Goal: Navigation & Orientation: Find specific page/section

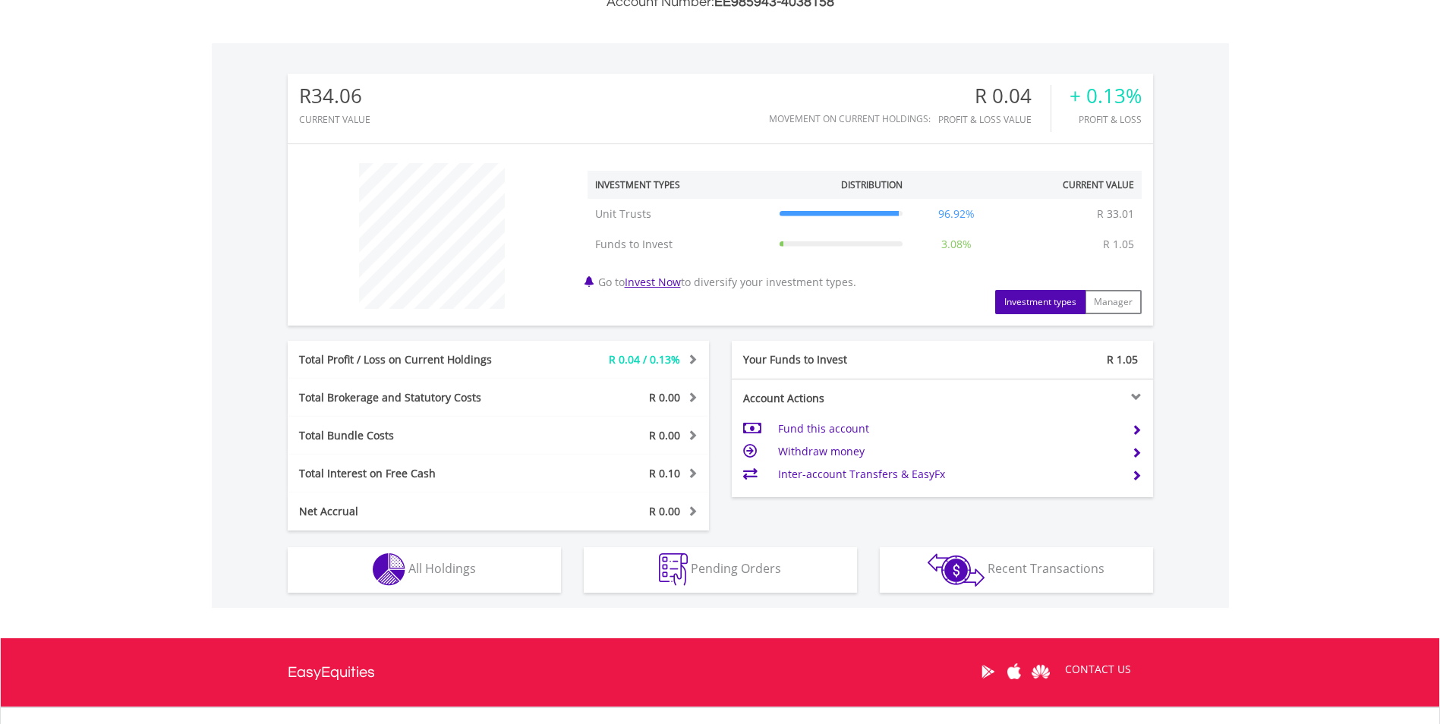
scroll to position [456, 0]
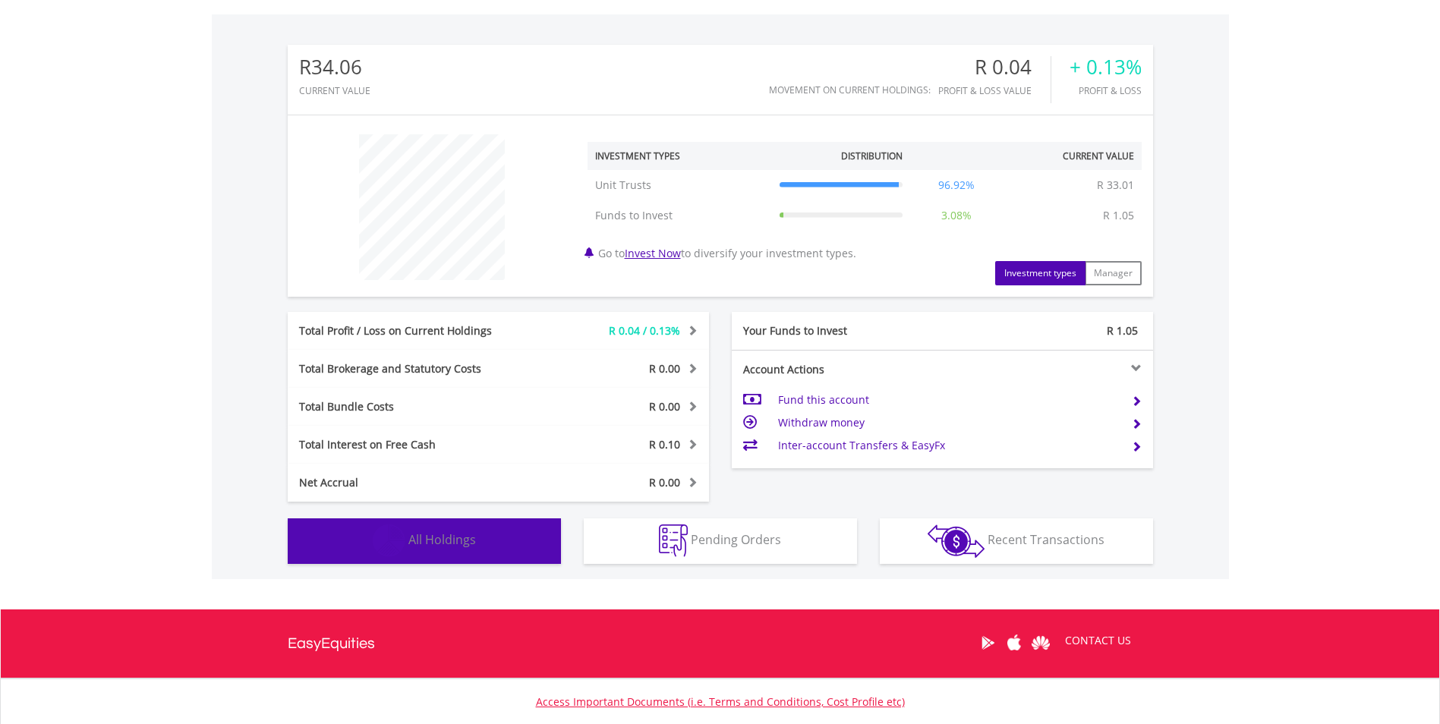
click at [515, 531] on button "Holdings All Holdings" at bounding box center [424, 542] width 273 height 46
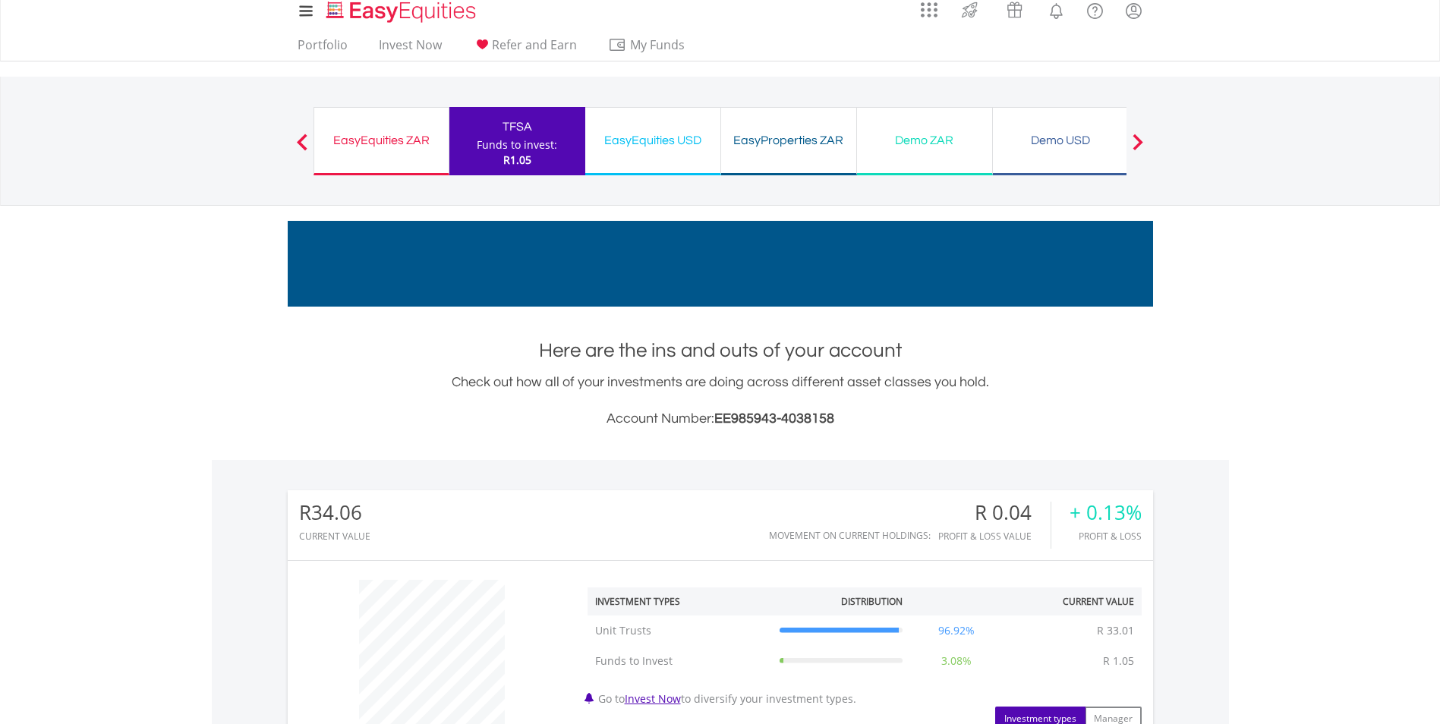
scroll to position [0, 0]
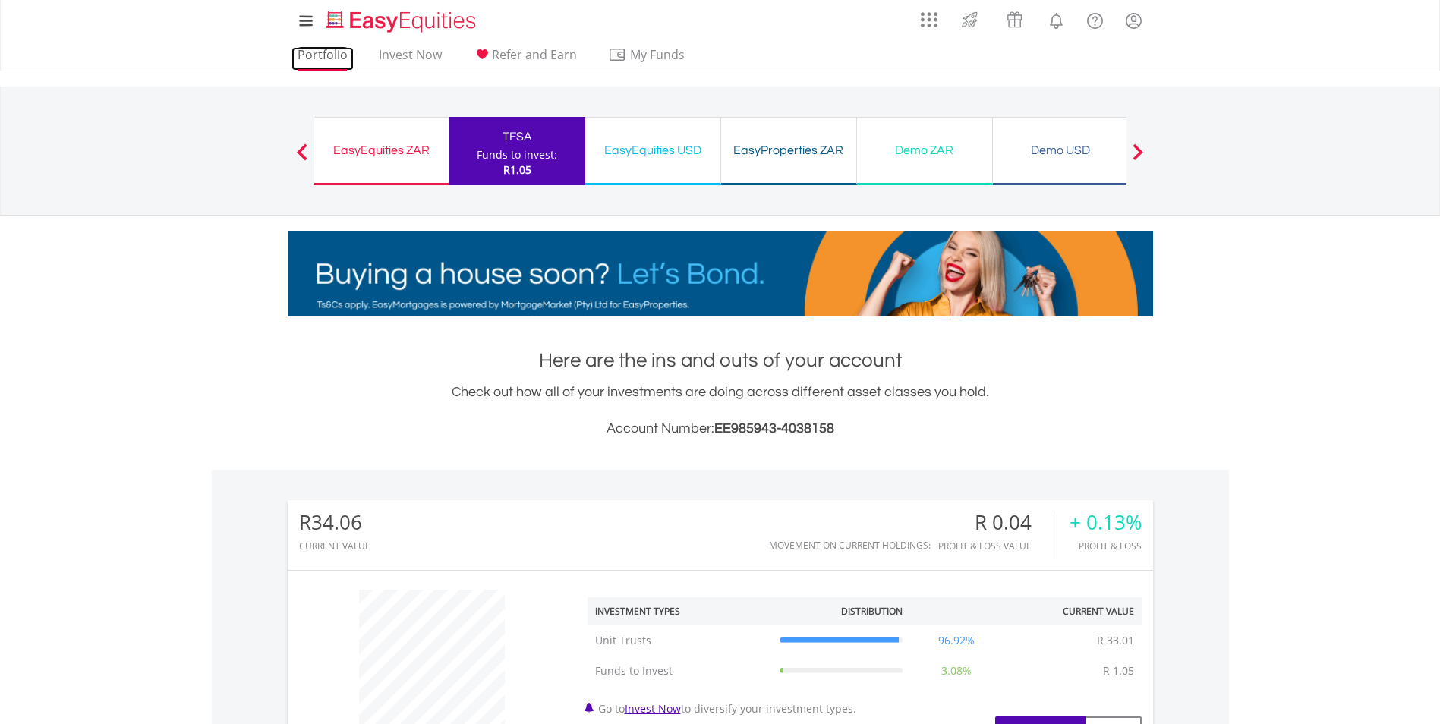
click at [341, 58] on link "Portfolio" at bounding box center [323, 59] width 62 height 24
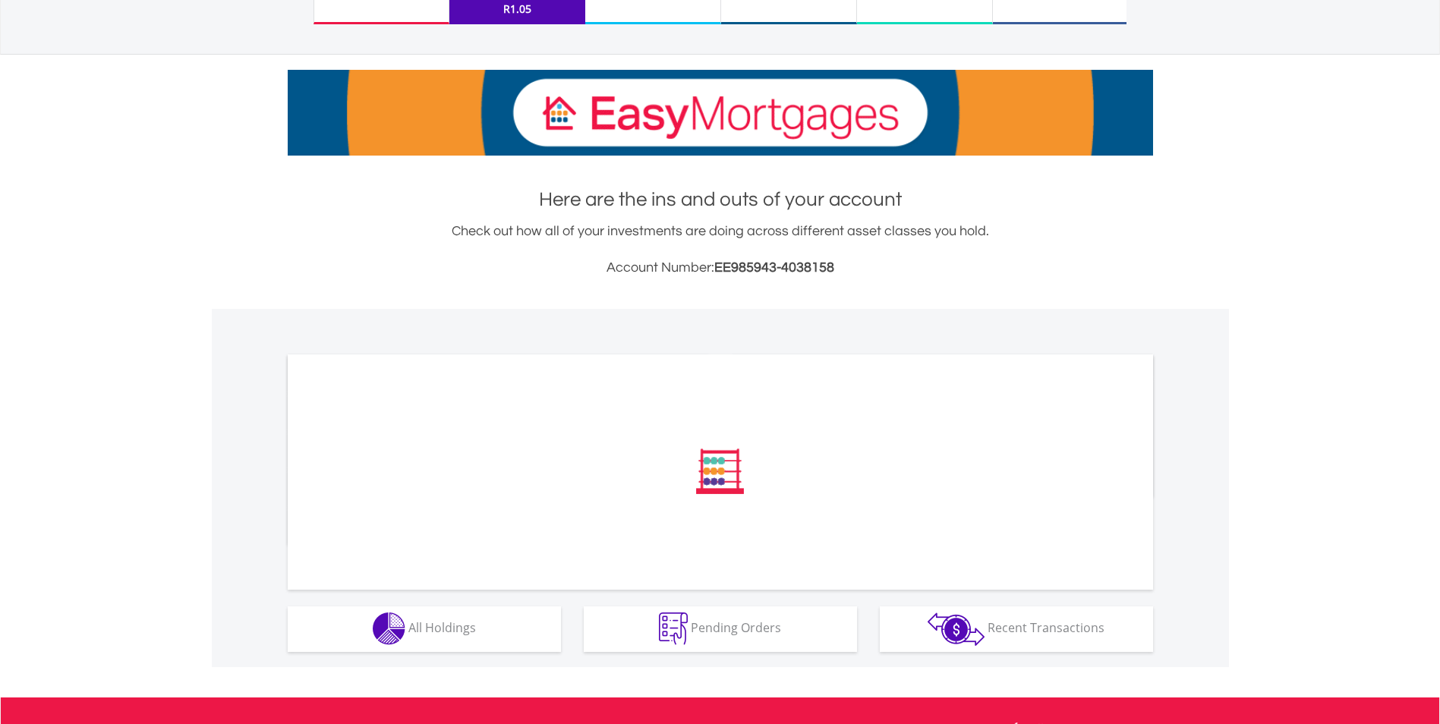
scroll to position [304, 0]
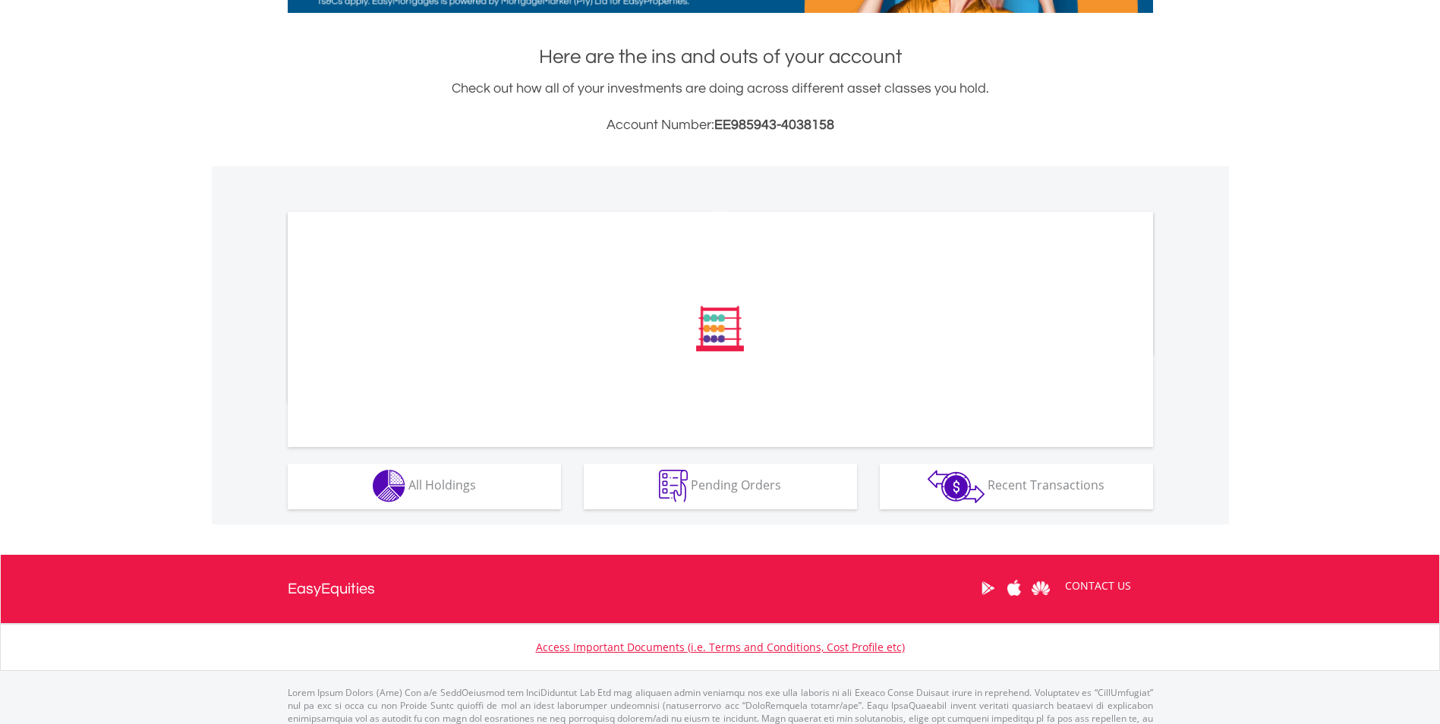
click at [534, 238] on div at bounding box center [620, 230] width 175 height 15
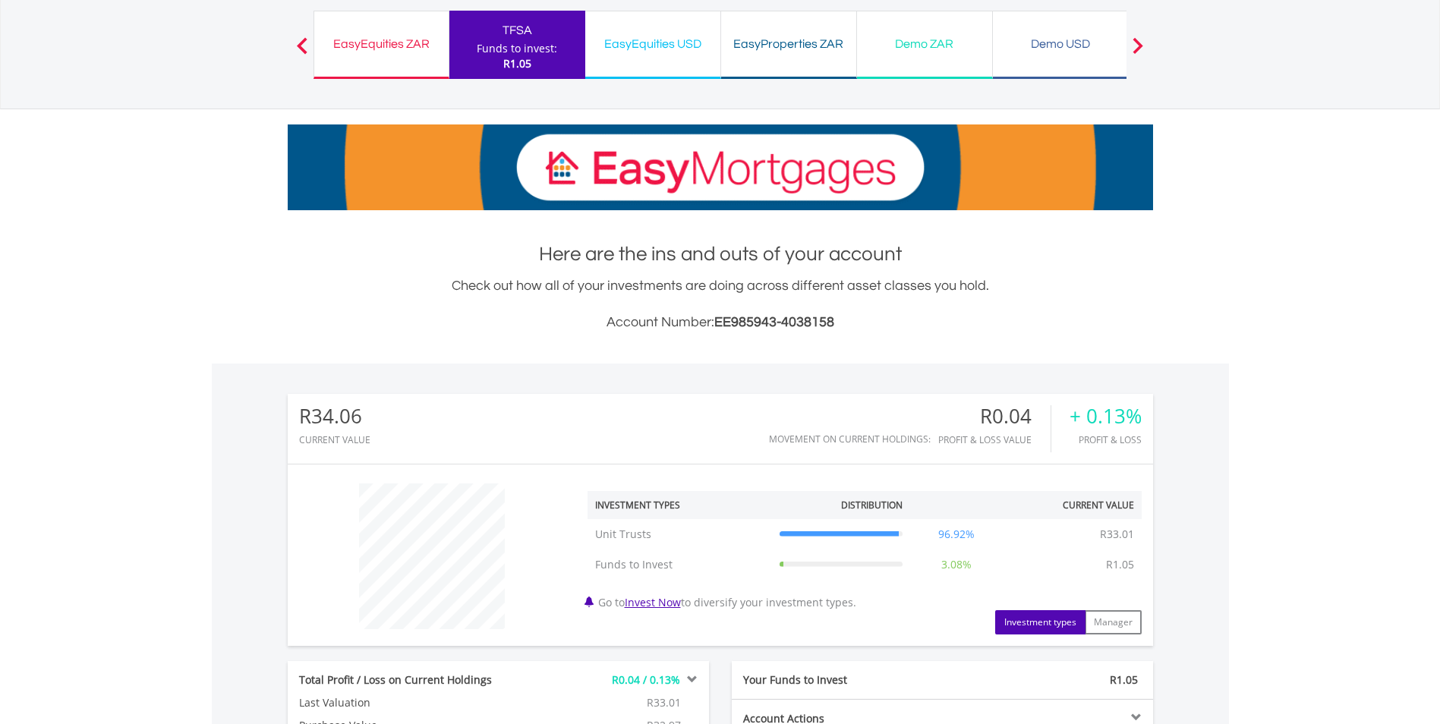
scroll to position [0, 0]
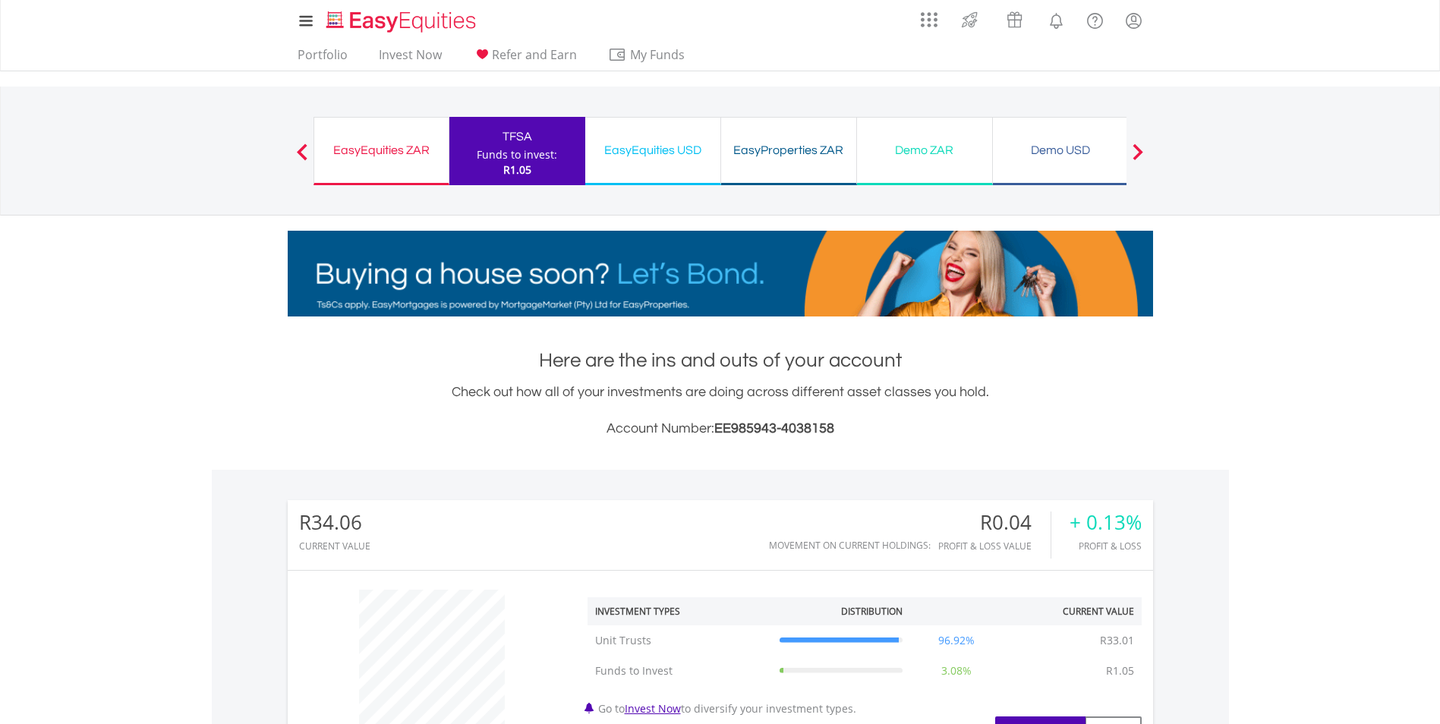
click at [411, 159] on div "EasyEquities ZAR" at bounding box center [381, 150] width 116 height 21
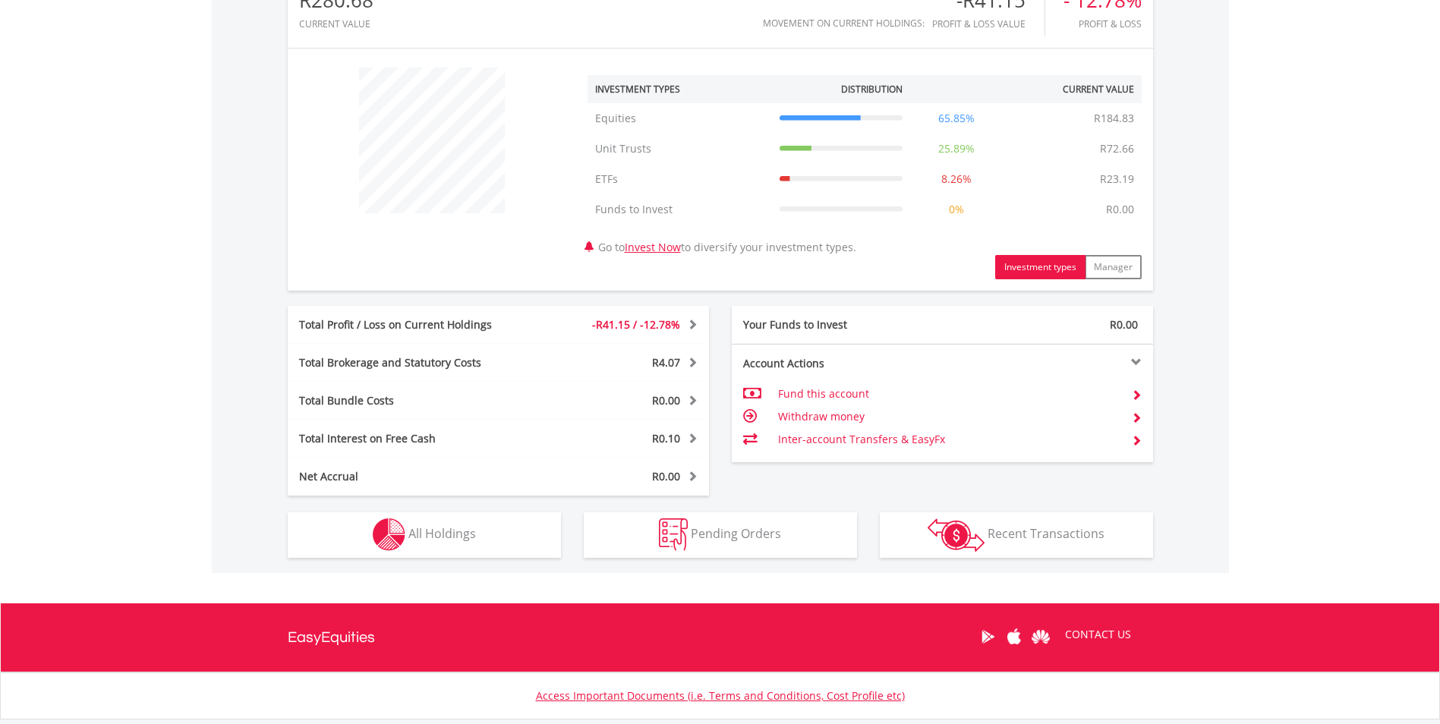
scroll to position [531, 0]
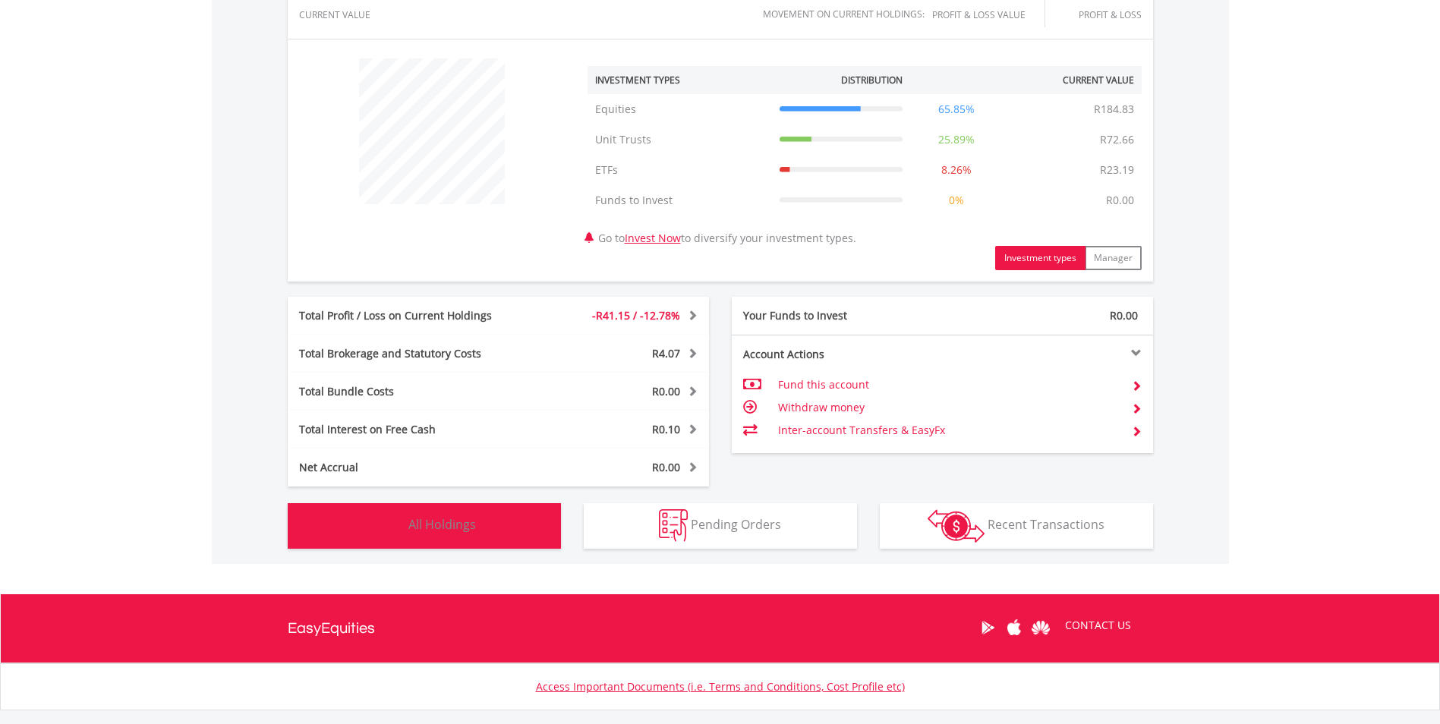
click at [424, 524] on span "All Holdings" at bounding box center [442, 524] width 68 height 17
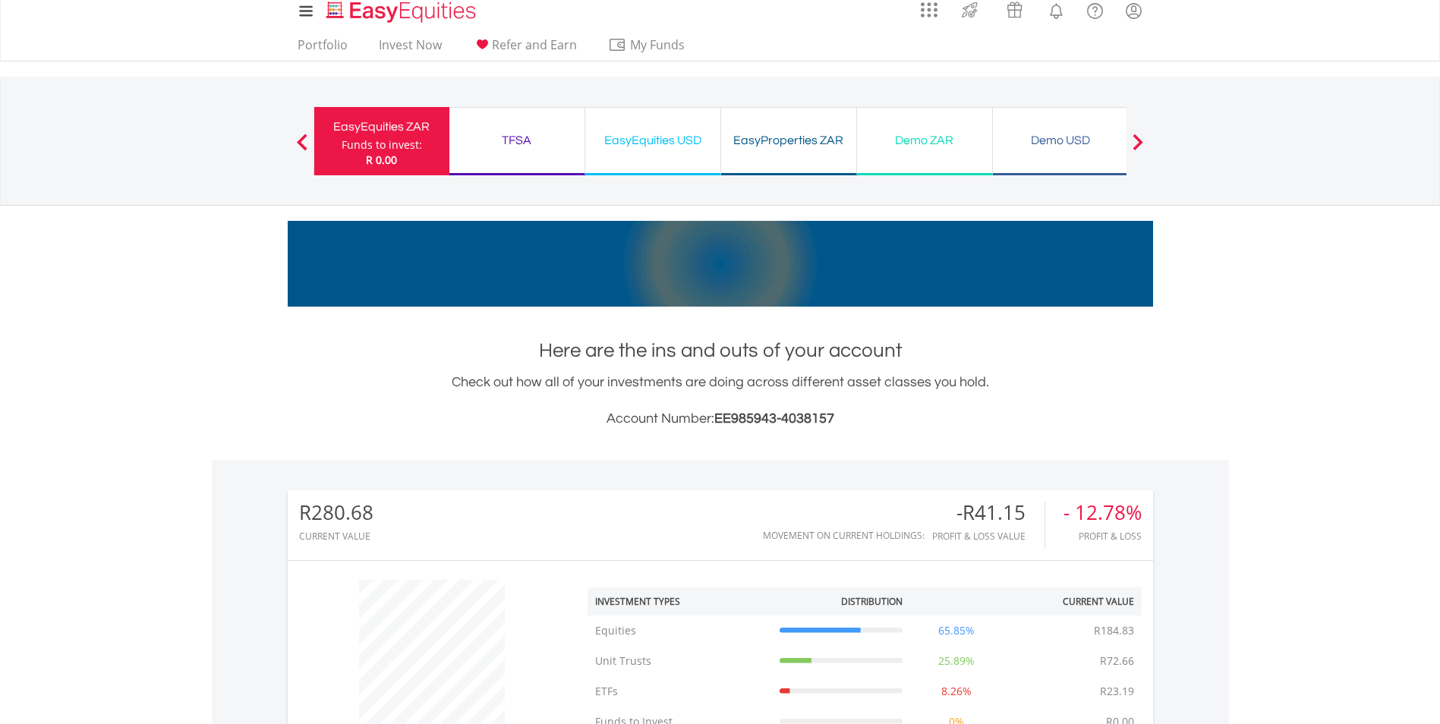
scroll to position [0, 0]
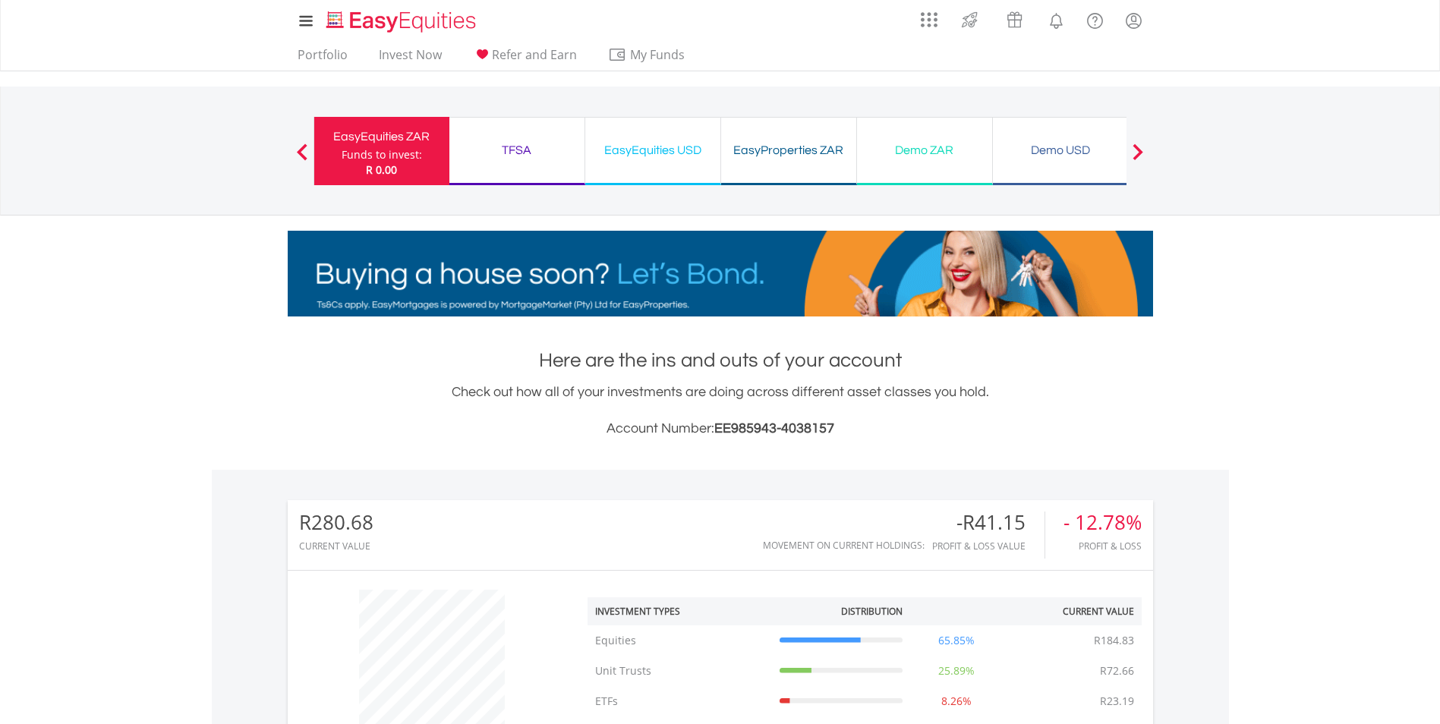
click at [752, 164] on div "EasyProperties ZAR Funds to invest: R 0.00" at bounding box center [789, 151] width 136 height 68
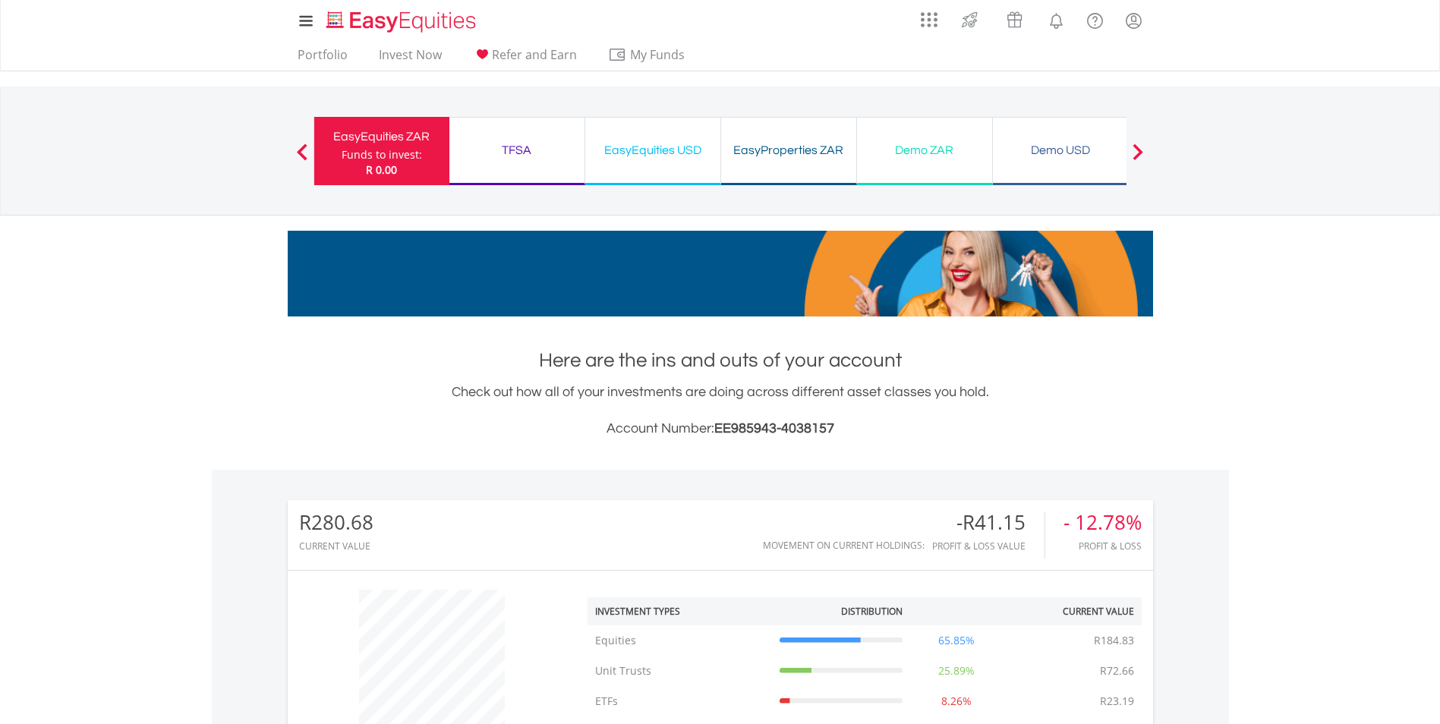
click at [748, 176] on div "EasyProperties ZAR Funds to invest: R 0.00" at bounding box center [789, 151] width 136 height 68
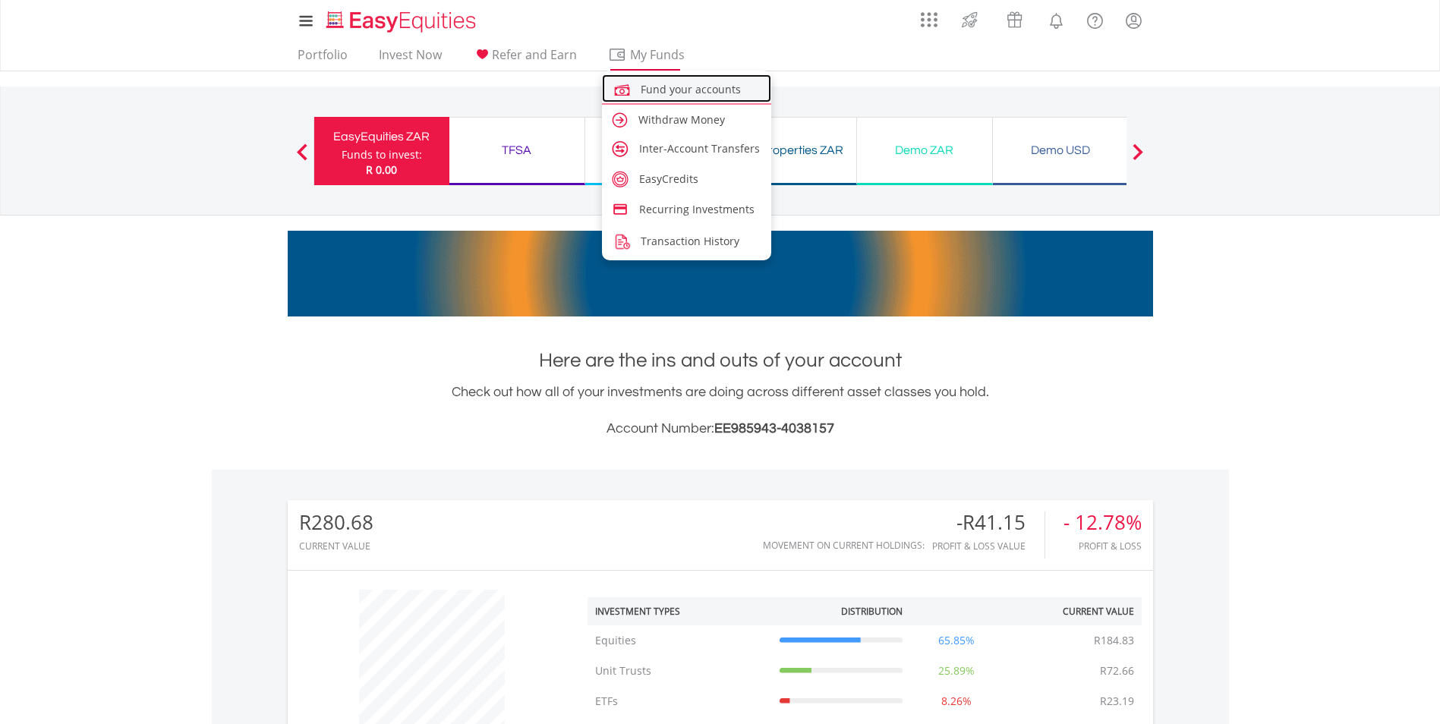
click at [648, 88] on span "Fund your accounts" at bounding box center [691, 89] width 100 height 14
